Goal: Information Seeking & Learning: Learn about a topic

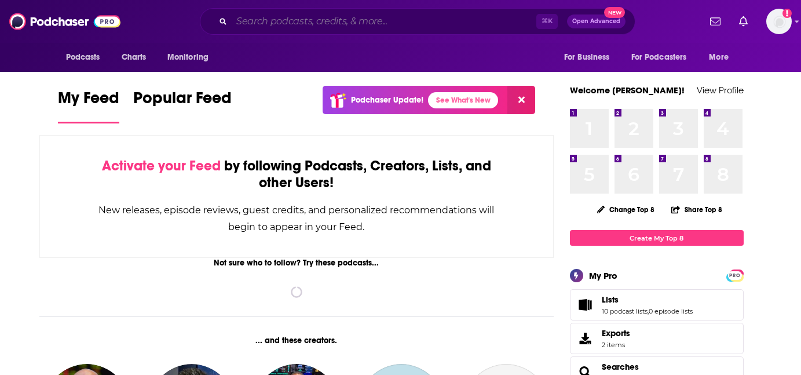
click at [268, 27] on input "Search podcasts, credits, & more..." at bounding box center [384, 21] width 305 height 19
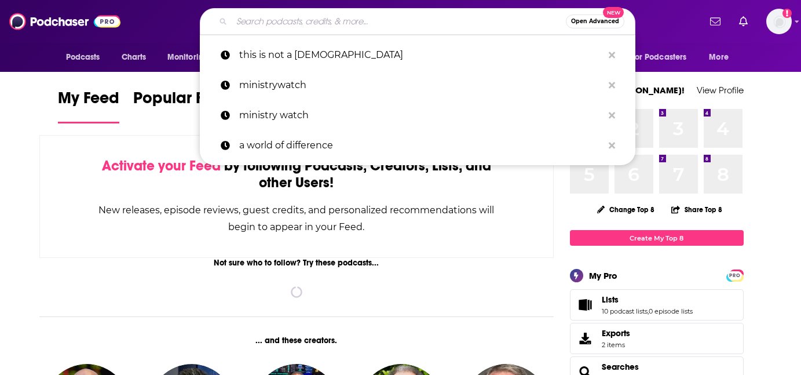
paste input "Exvangelical Podcast"
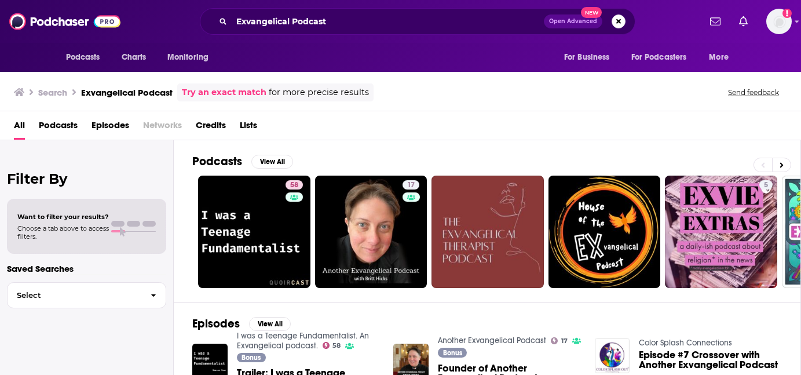
click at [444, 97] on div "Search Exvangelical Podcast Try an exact match for more precise results Send fe…" at bounding box center [398, 92] width 768 height 18
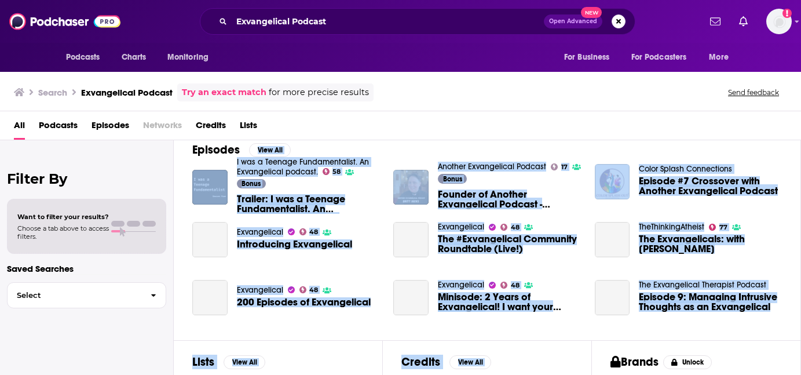
scroll to position [185, 0]
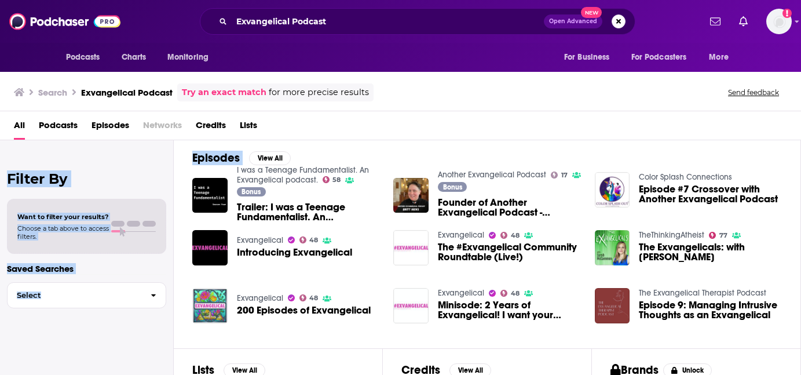
drag, startPoint x: 399, startPoint y: 303, endPoint x: 508, endPoint y: 140, distance: 196.4
click at [508, 140] on div "Search Exvangelical Podcast Try an exact match for more precise results Send fe…" at bounding box center [400, 221] width 801 height 305
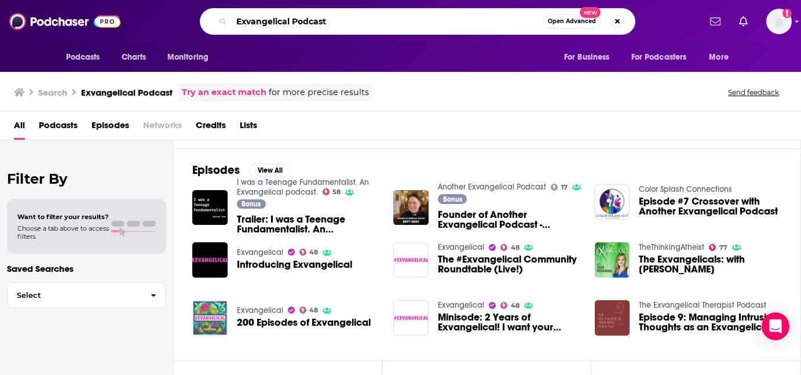
drag, startPoint x: 347, startPoint y: 20, endPoint x: 172, endPoint y: 17, distance: 174.9
click at [172, 17] on div "Exvangelical Podcast Open Advanced New" at bounding box center [417, 21] width 564 height 27
paste input "Search podcasts, credits, & more..."
type input "Exvangelical"
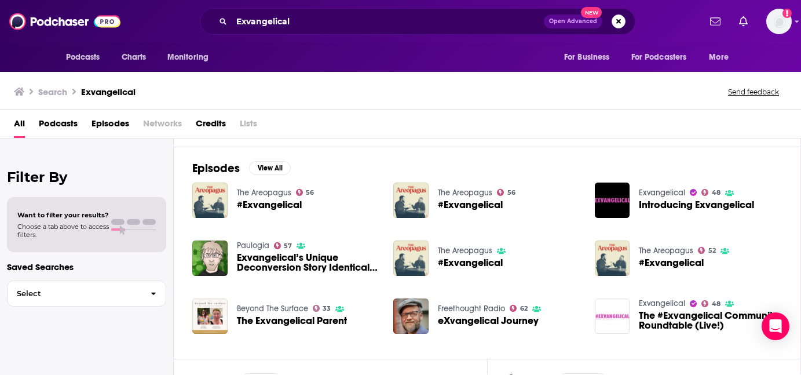
click at [55, 123] on span "Podcasts" at bounding box center [58, 126] width 39 height 24
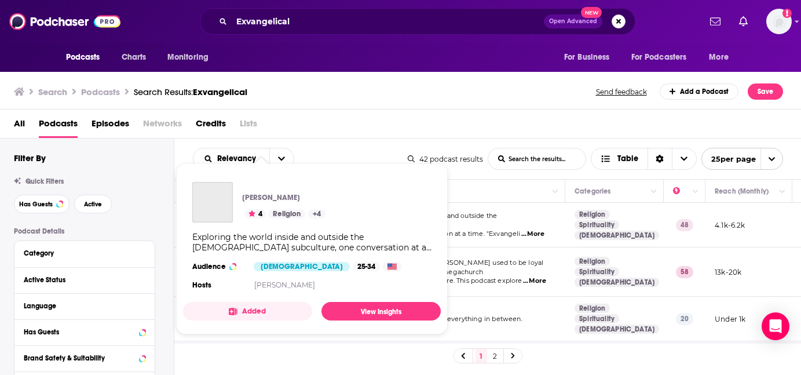
click at [255, 228] on div "[PERSON_NAME] 4 Religion + 4 Exploring the world inside and outside the [DEMOGR…" at bounding box center [312, 237] width 258 height 129
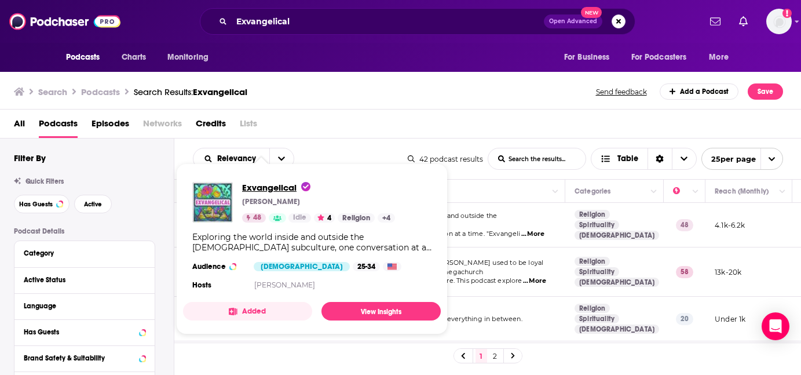
click at [263, 186] on span "Exvangelical" at bounding box center [276, 187] width 68 height 11
